Goal: Information Seeking & Learning: Learn about a topic

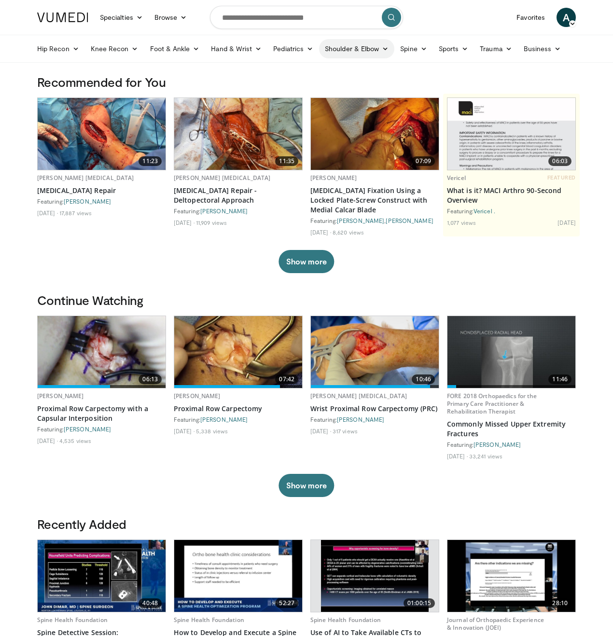
click at [366, 48] on link "Shoulder & Elbow" at bounding box center [356, 48] width 75 height 19
click at [298, 89] on link "Shoulder" at bounding box center [336, 86] width 115 height 15
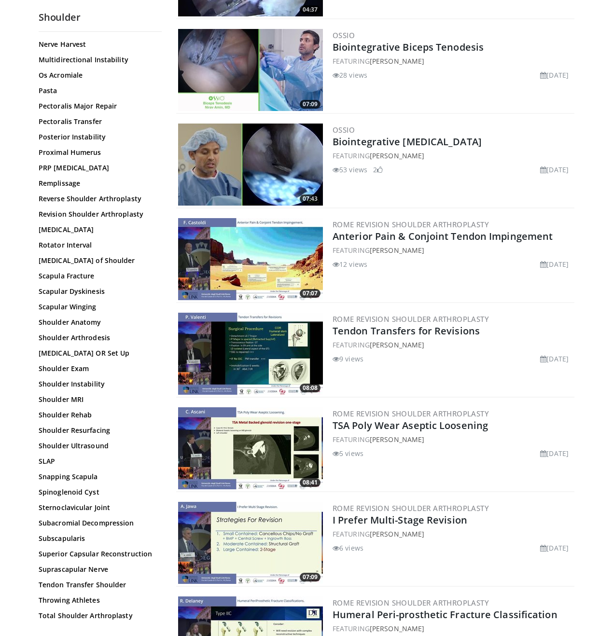
scroll to position [272, 0]
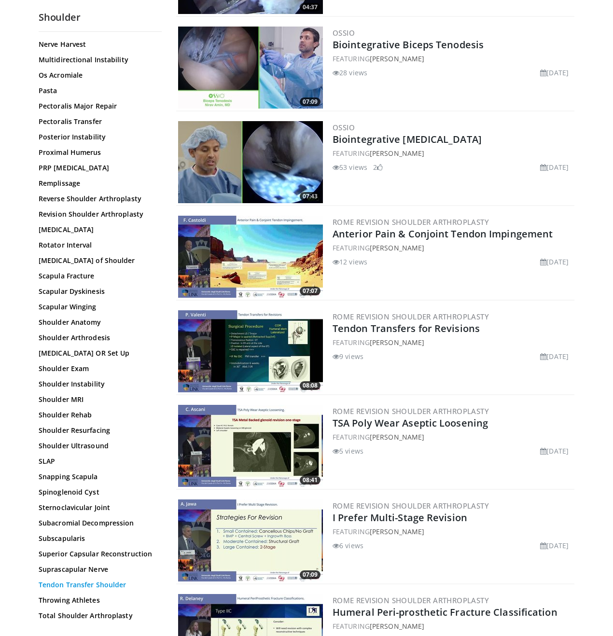
click at [98, 580] on link "Tendon Transfer Shoulder" at bounding box center [98, 585] width 118 height 10
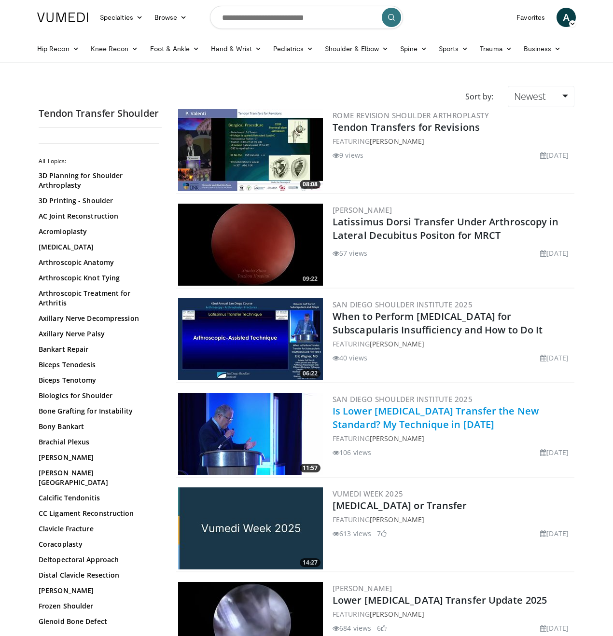
click at [368, 412] on link "Is Lower Trapezius Transfer the New Standard? My Technique in 2025" at bounding box center [435, 417] width 206 height 27
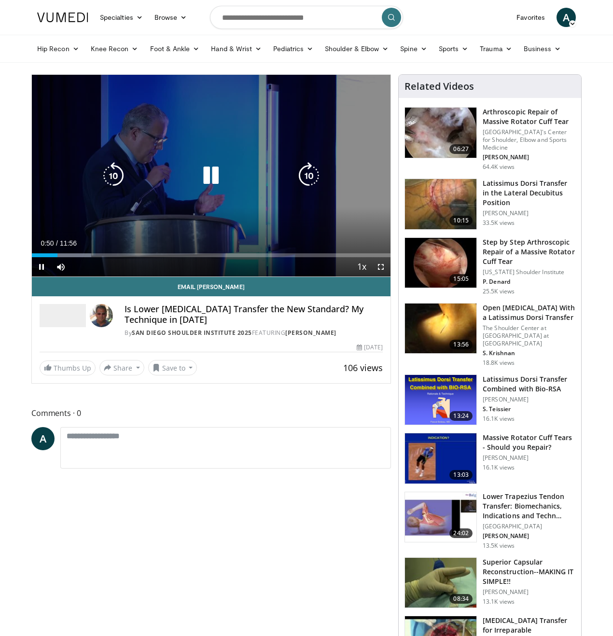
click at [334, 174] on div "10 seconds Tap to unmute" at bounding box center [211, 176] width 358 height 202
click at [214, 174] on icon "Video Player" at bounding box center [210, 175] width 27 height 27
click at [223, 183] on icon "Video Player" at bounding box center [210, 175] width 27 height 27
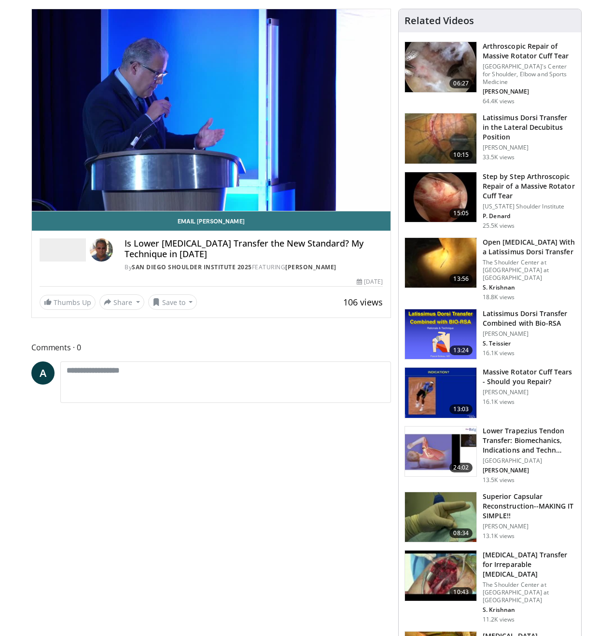
scroll to position [72, 0]
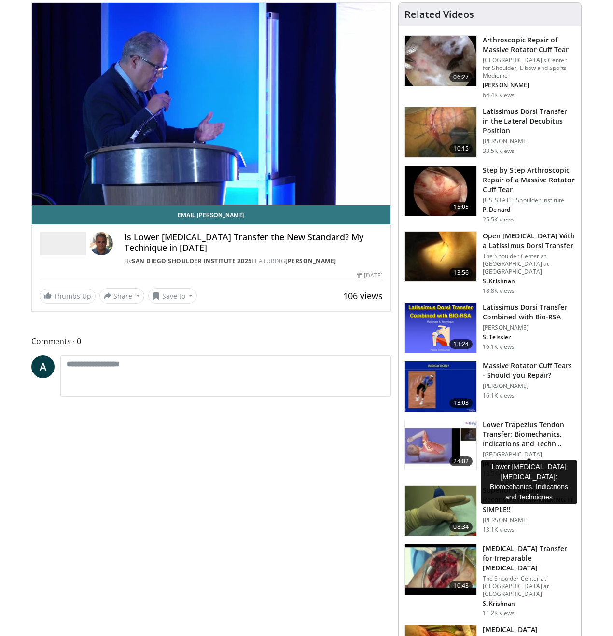
click at [532, 449] on h3 "Lower Trapezius Tendon Transfer: Biomechanics, Indications and Techn…" at bounding box center [528, 434] width 93 height 29
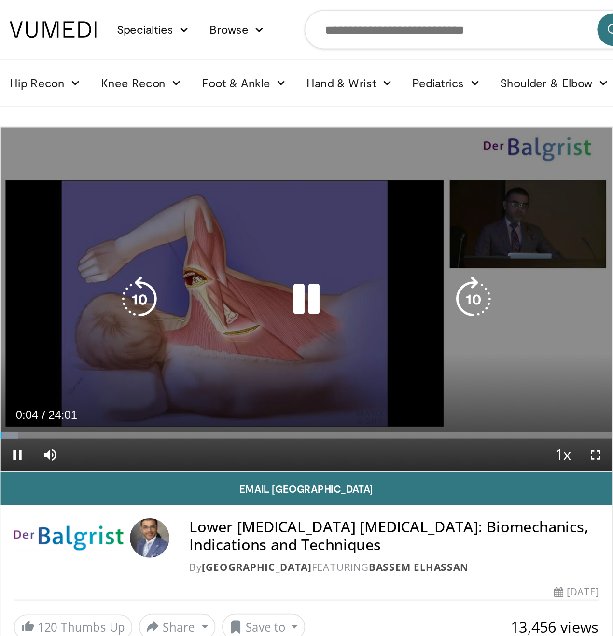
click at [197, 142] on div "10 seconds Tap to unmute" at bounding box center [211, 176] width 358 height 202
